Goal: Information Seeking & Learning: Learn about a topic

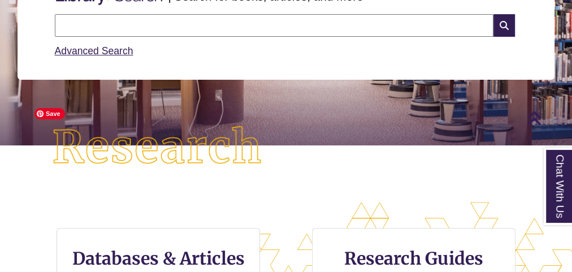
scroll to position [317, 0]
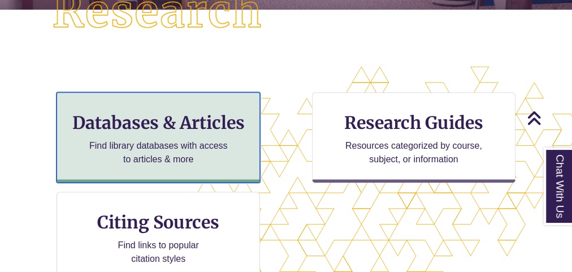
click at [145, 122] on h3 "Databases & Articles" at bounding box center [158, 122] width 184 height 21
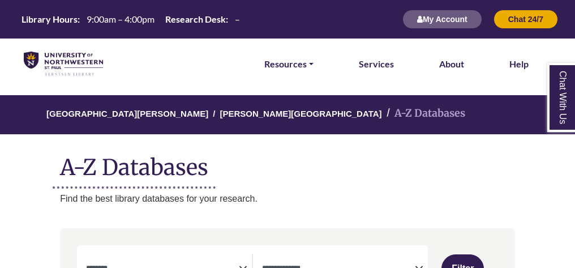
select select "Database Subject Filter"
select select "Database Types Filter"
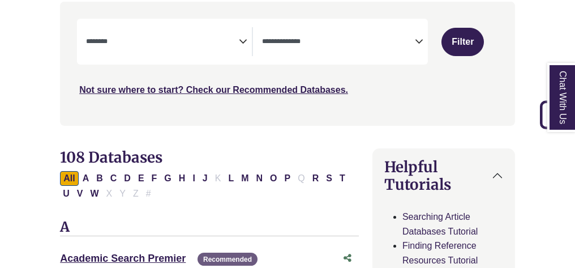
scroll to position [271, 0]
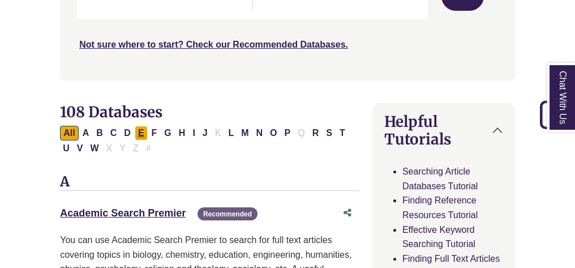
click at [137, 132] on button "E" at bounding box center [141, 133] width 13 height 15
select select "Database Subject Filter"
select select "Database Types Filter"
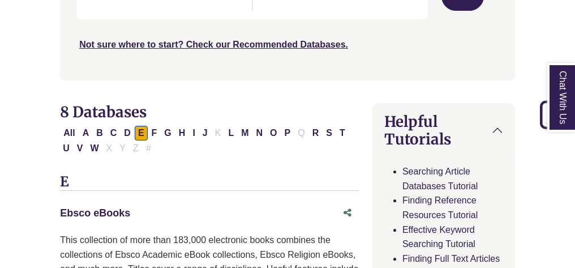
click at [110, 210] on link "Ebsco eBooks This link opens in a new window" at bounding box center [95, 212] width 70 height 11
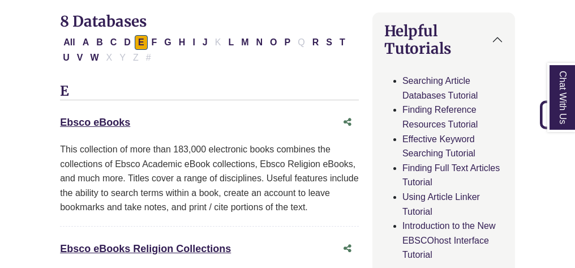
scroll to position [407, 0]
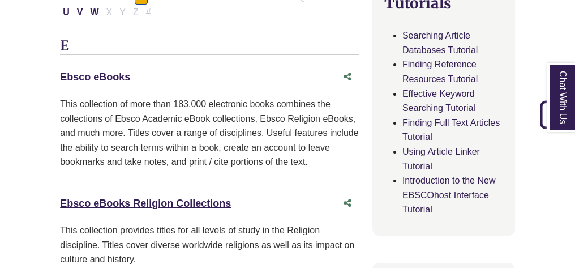
click at [114, 77] on link "Ebsco eBooks This link opens in a new window" at bounding box center [95, 76] width 70 height 11
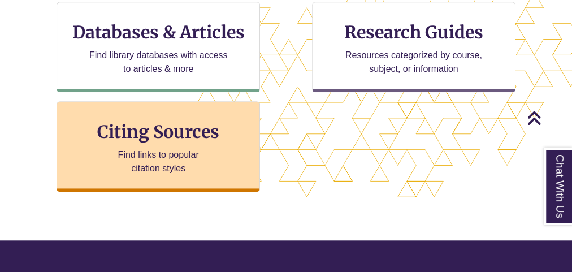
scroll to position [362, 0]
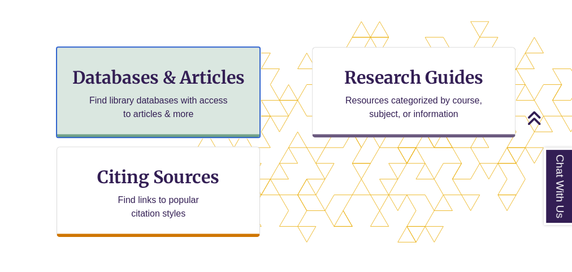
click at [161, 81] on h3 "Databases & Articles" at bounding box center [158, 77] width 184 height 21
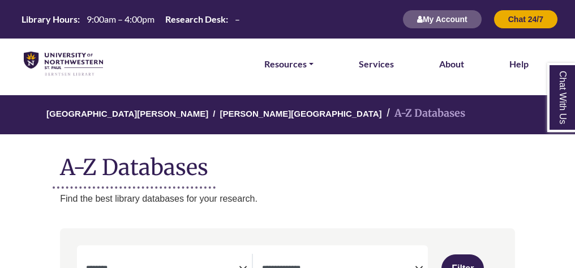
select select "Database Subject Filter"
select select "Database Types Filter"
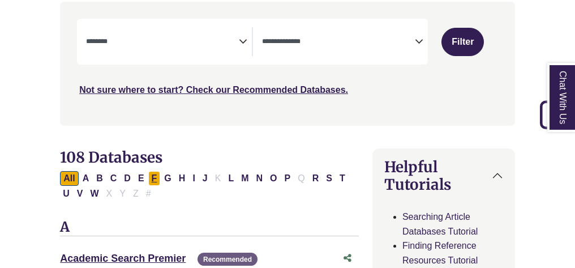
scroll to position [271, 0]
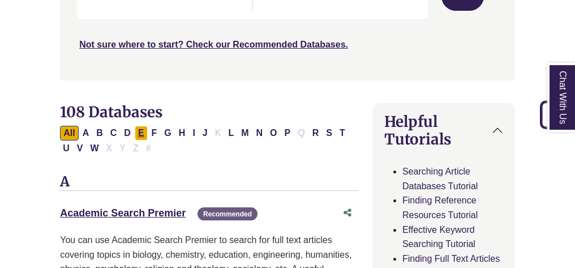
click at [137, 133] on button "E" at bounding box center [141, 133] width 13 height 15
select select "Database Subject Filter"
select select "Database Types Filter"
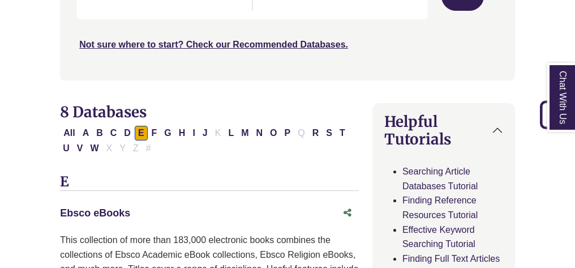
click at [106, 213] on link "Ebsco eBooks This link opens in a new window" at bounding box center [95, 212] width 70 height 11
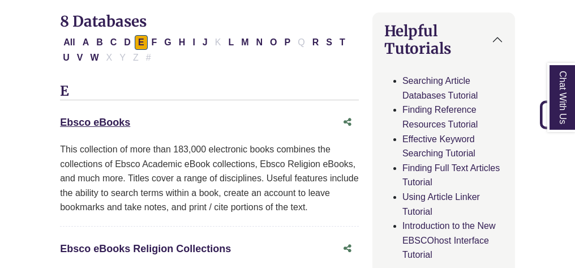
click at [114, 252] on link "Ebsco eBooks Religion Collections This link opens in a new window" at bounding box center [145, 248] width 171 height 11
click at [108, 122] on link "Ebsco eBooks This link opens in a new window" at bounding box center [95, 122] width 70 height 11
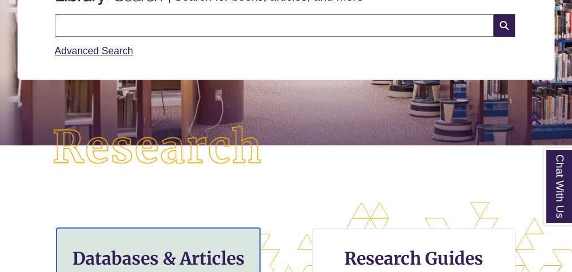
click at [167, 247] on div "Databases & Articles Find library databases with access to articles & more" at bounding box center [159, 273] width 204 height 90
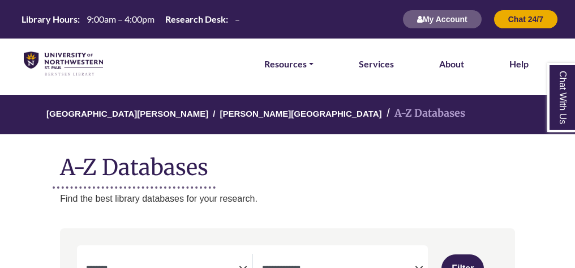
select select "Database Subject Filter"
select select "Database Types Filter"
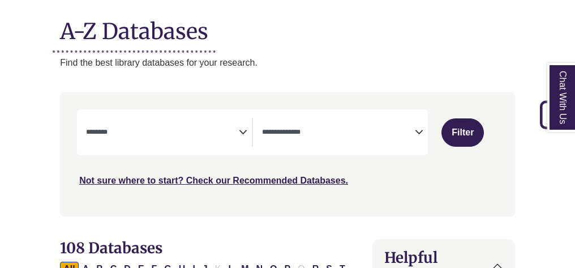
scroll to position [226, 0]
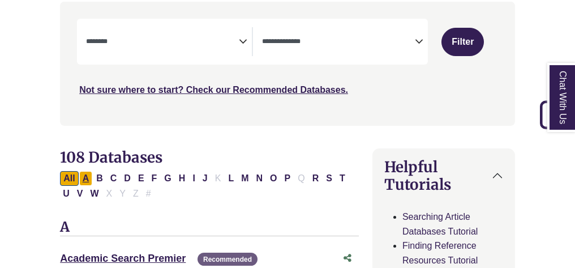
click at [89, 176] on button "A" at bounding box center [86, 178] width 14 height 15
select select "Database Subject Filter"
select select "Database Types Filter"
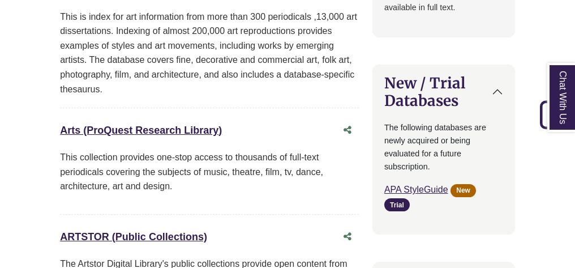
scroll to position [1312, 0]
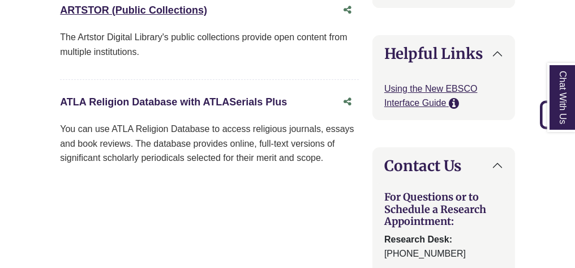
click at [144, 98] on link "ATLA Religion Database with ATLASerials Plus This link opens in a new window" at bounding box center [173, 101] width 227 height 11
click at [190, 96] on link "ATLA Religion Database with ATLASerials Plus This link opens in a new window" at bounding box center [173, 101] width 227 height 11
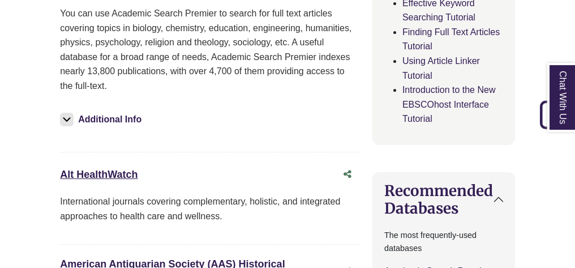
scroll to position [317, 0]
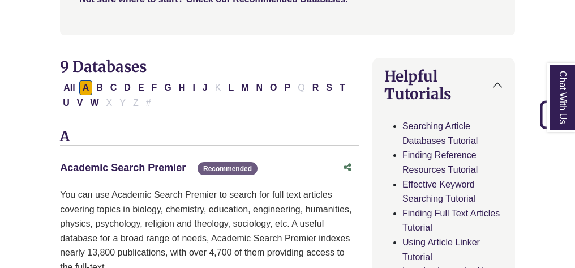
click at [153, 170] on link "Academic Search Premier This link opens in a new window" at bounding box center [123, 167] width 126 height 11
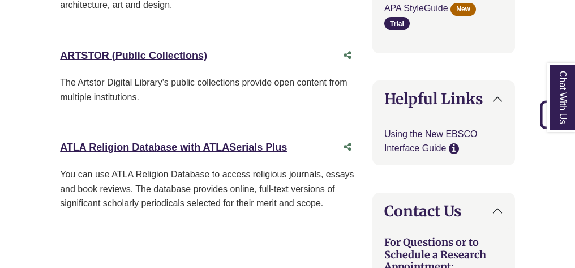
scroll to position [1222, 0]
